Goal: Book appointment/travel/reservation

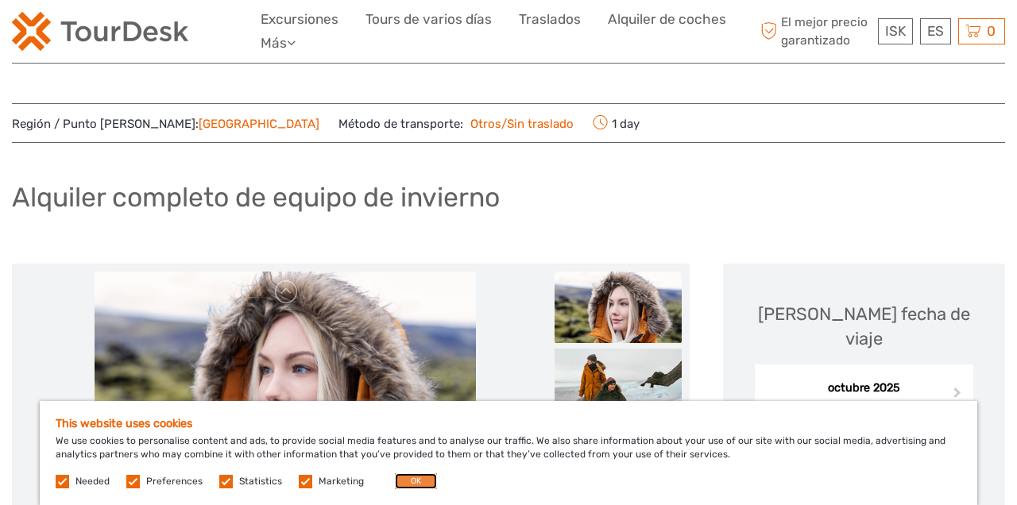
click at [403, 481] on button "OK" at bounding box center [416, 482] width 42 height 16
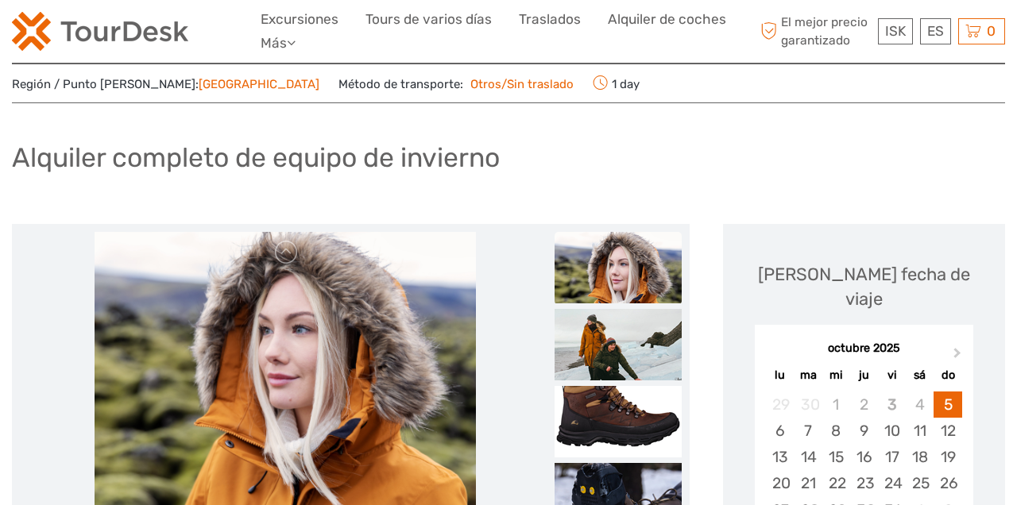
scroll to position [37, 0]
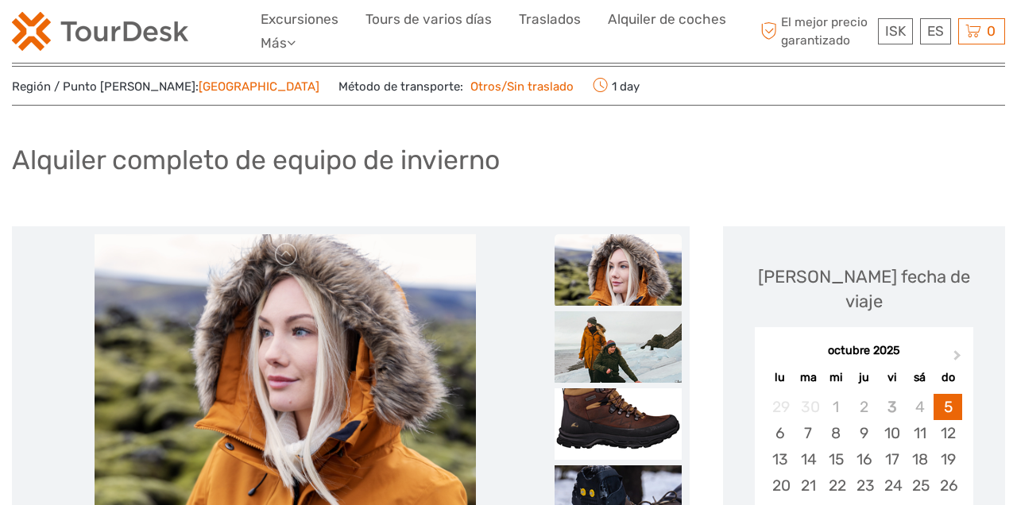
click at [217, 87] on link "[GEOGRAPHIC_DATA]" at bounding box center [259, 86] width 121 height 14
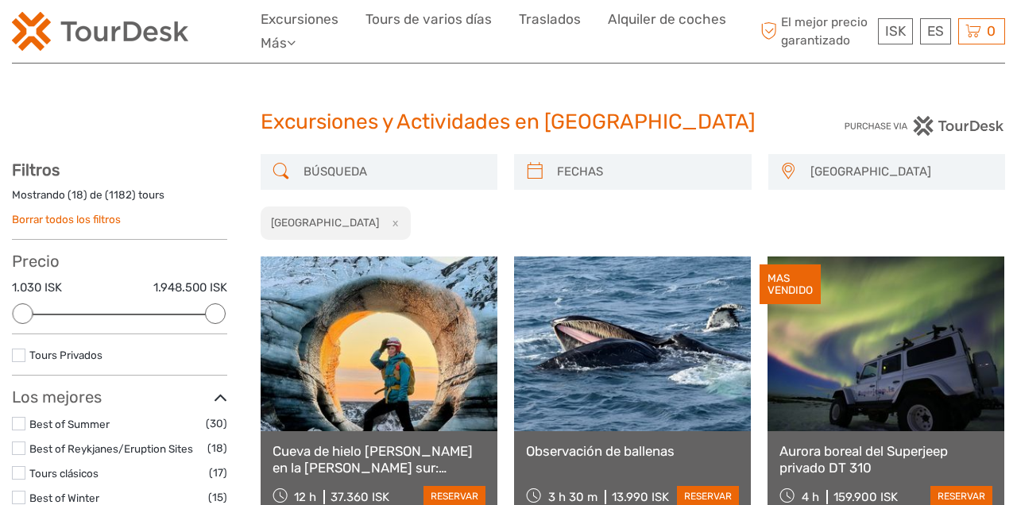
click at [397, 183] on input "search" at bounding box center [393, 172] width 193 height 28
type input "[GEOGRAPHIC_DATA]"
click at [616, 166] on div "[GEOGRAPHIC_DATA] Capital Region Capital Region East North Northeast [GEOGRAPHI…" at bounding box center [633, 197] width 745 height 87
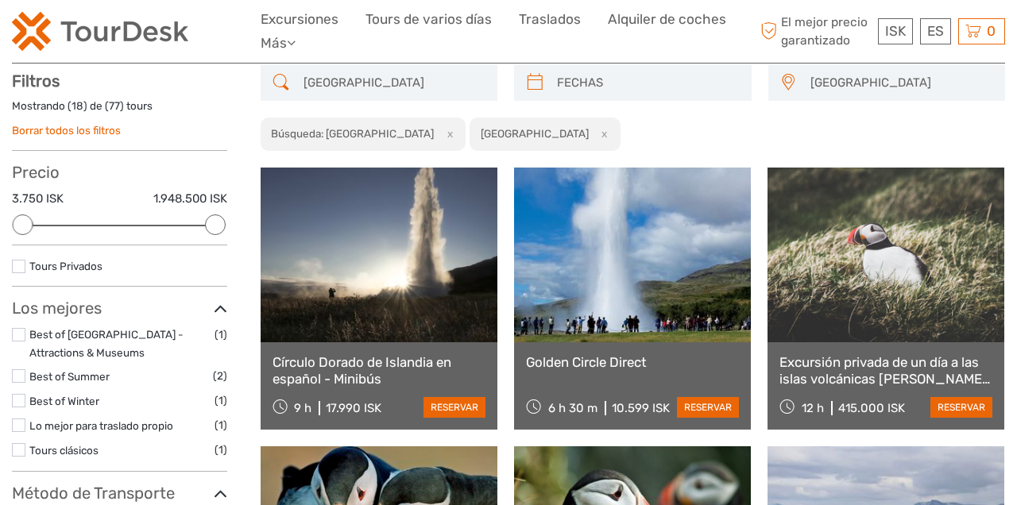
scroll to position [90, 0]
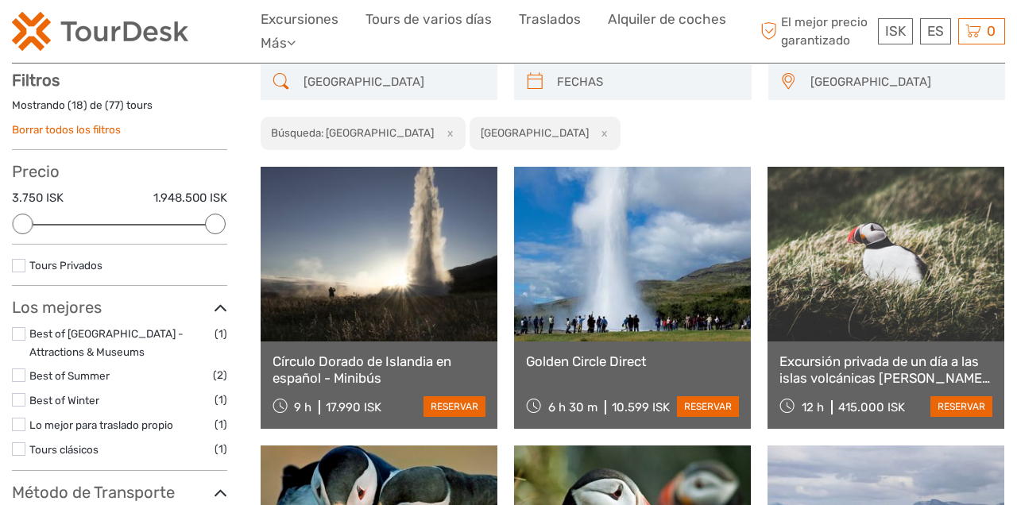
scroll to position [86, 0]
